Goal: Information Seeking & Learning: Learn about a topic

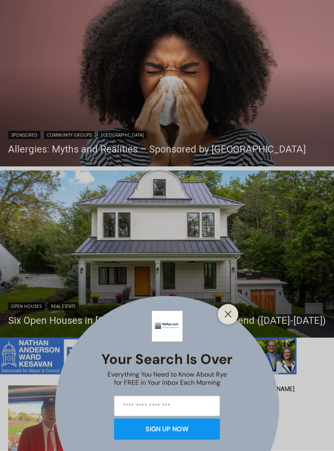
scroll to position [499, 0]
click at [235, 317] on div "Your Search is Over Everything You Need to Know About Rye for FREE in Your Inbo…" at bounding box center [167, 225] width 334 height 451
click at [231, 318] on icon "Close" at bounding box center [227, 313] width 7 height 7
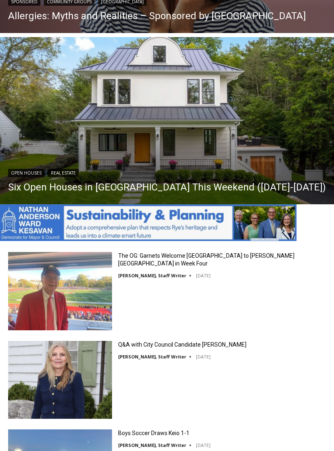
scroll to position [622, 0]
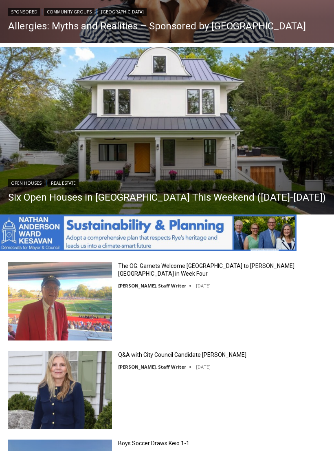
click at [184, 194] on link "Six Open Houses in [GEOGRAPHIC_DATA] This Weekend ([DATE]-[DATE])" at bounding box center [167, 197] width 318 height 12
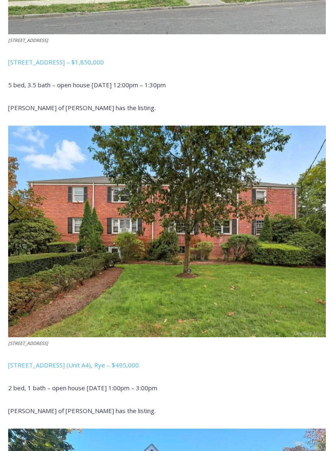
scroll to position [1603, 0]
